Goal: Transaction & Acquisition: Purchase product/service

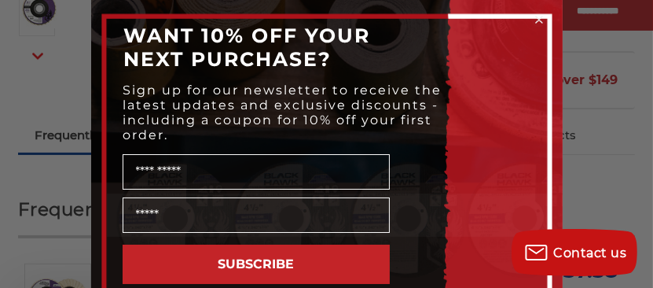
scroll to position [472, 0]
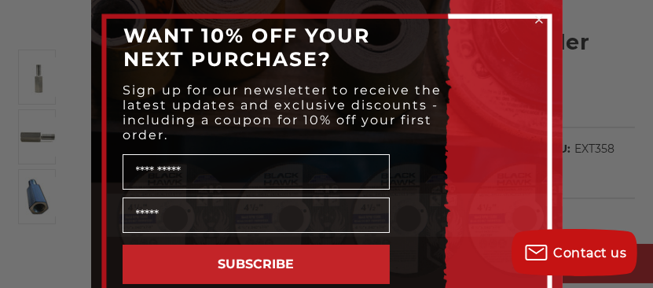
scroll to position [157, 0]
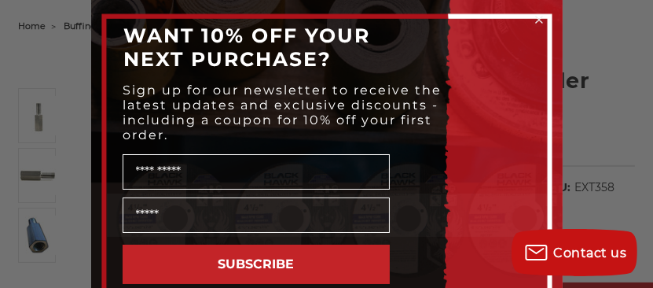
click at [531, 17] on circle "Close dialog" at bounding box center [538, 20] width 15 height 15
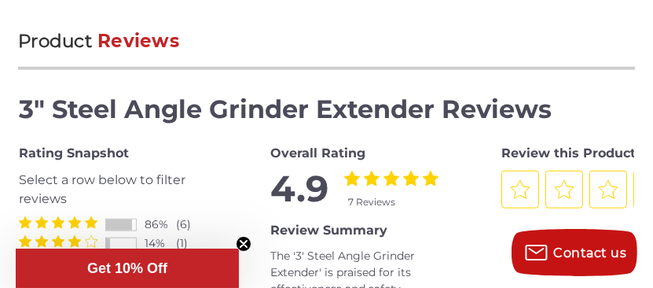
scroll to position [1808, 0]
